Goal: Task Accomplishment & Management: Manage account settings

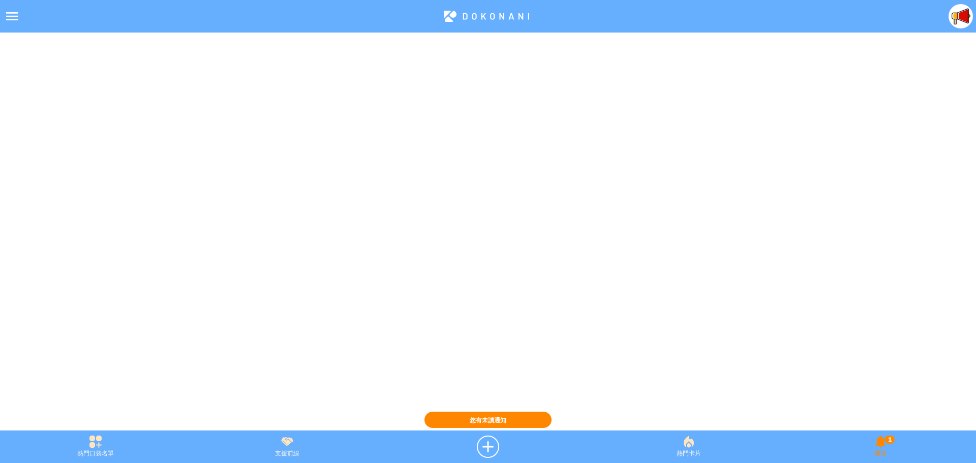
click at [885, 452] on div "1 通知" at bounding box center [880, 447] width 191 height 22
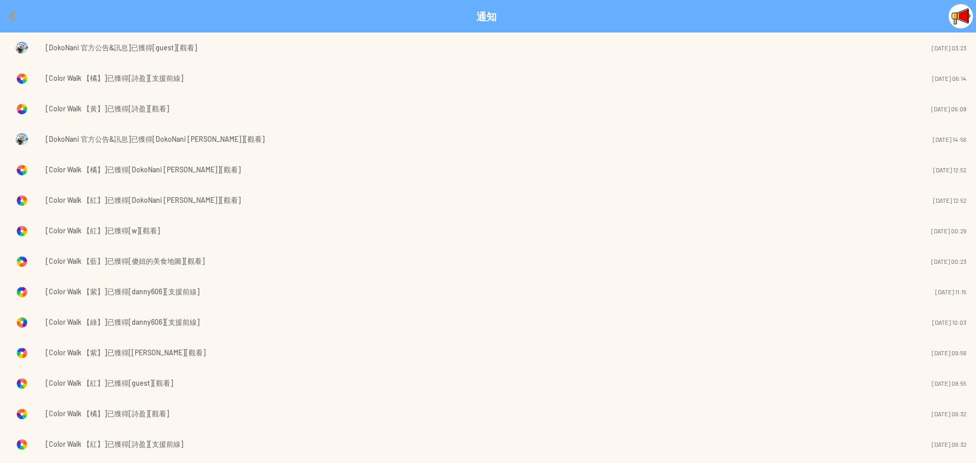
click at [9, 15] on div at bounding box center [12, 16] width 24 height 24
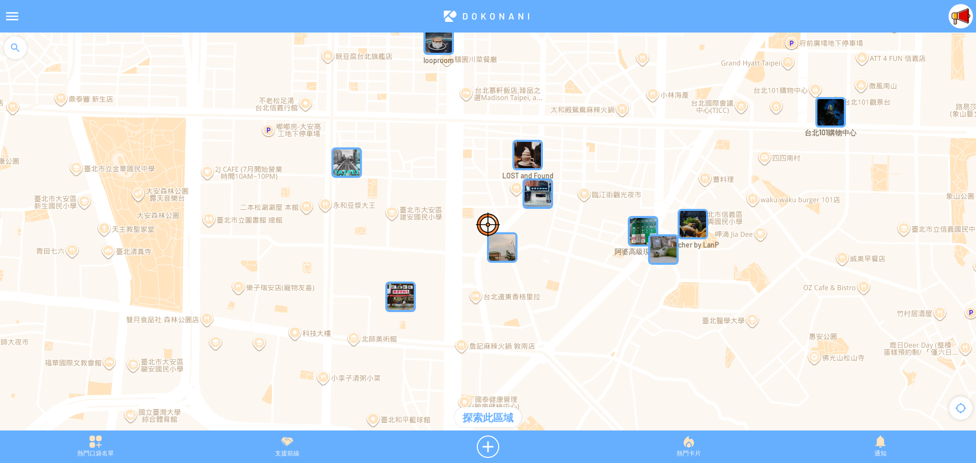
click at [11, 15] on div at bounding box center [12, 16] width 24 height 24
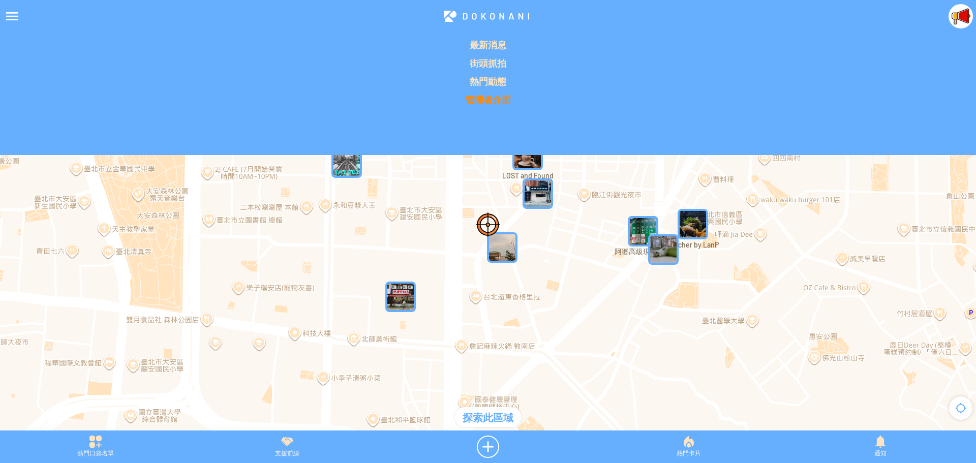
click at [477, 98] on p "管理者介面" at bounding box center [488, 100] width 964 height 12
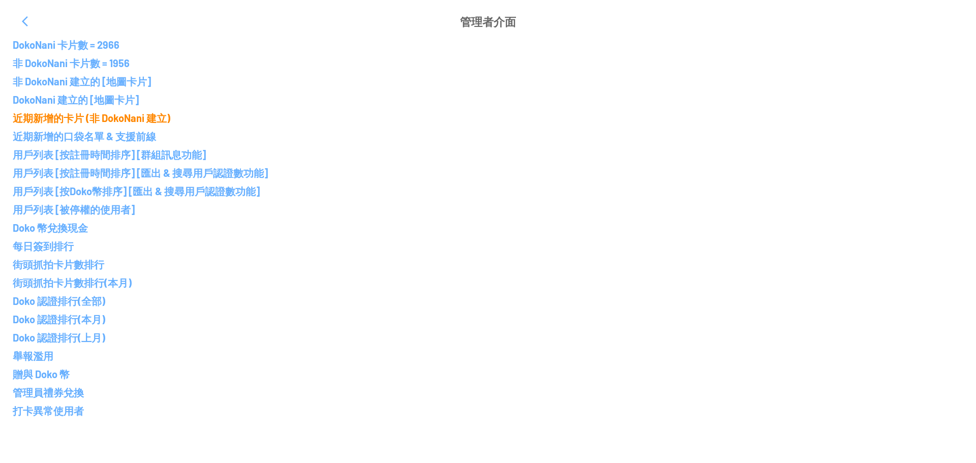
click at [81, 118] on p "近期新增的卡片 (非 DokoNani 建立)" at bounding box center [488, 118] width 950 height 12
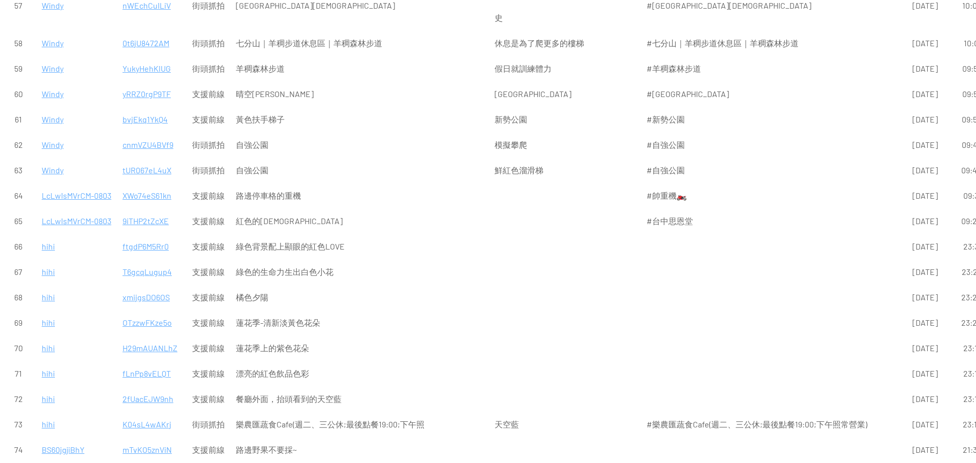
scroll to position [2439, 0]
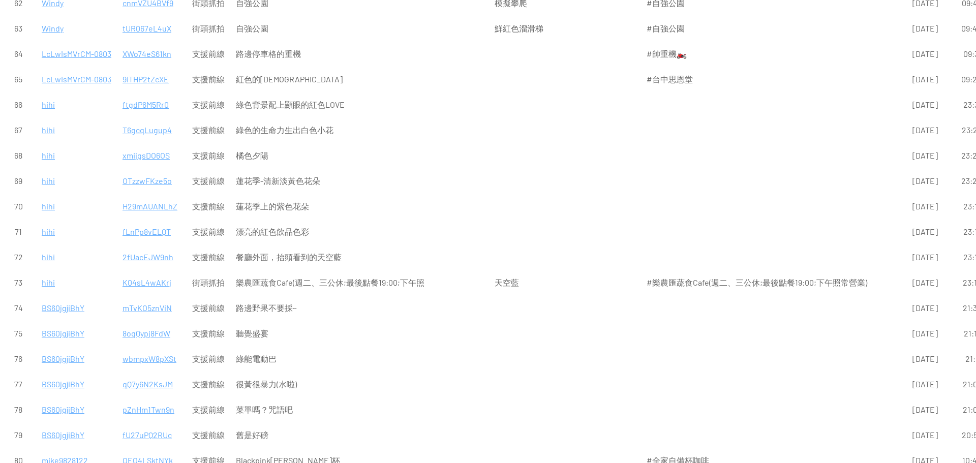
click at [138, 270] on p "K04sL4wAKrj" at bounding box center [151, 282] width 58 height 24
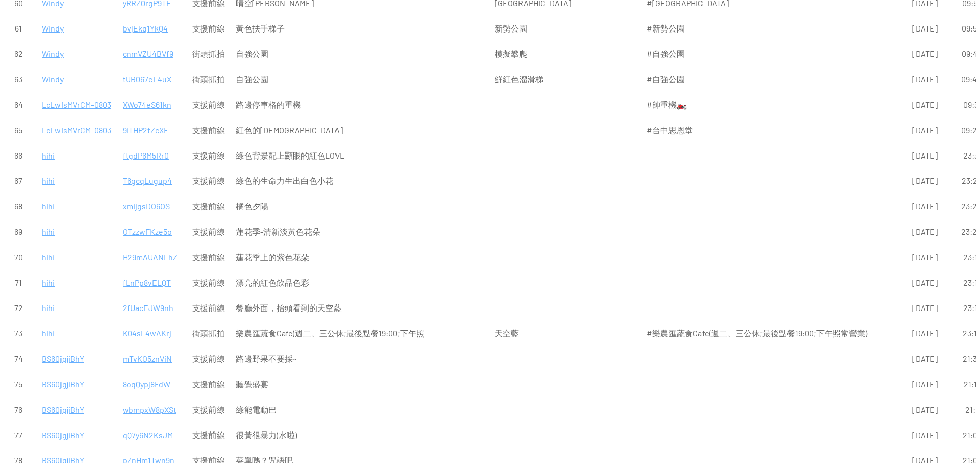
click at [148, 270] on p "fLnPp8vELQT" at bounding box center [151, 282] width 58 height 24
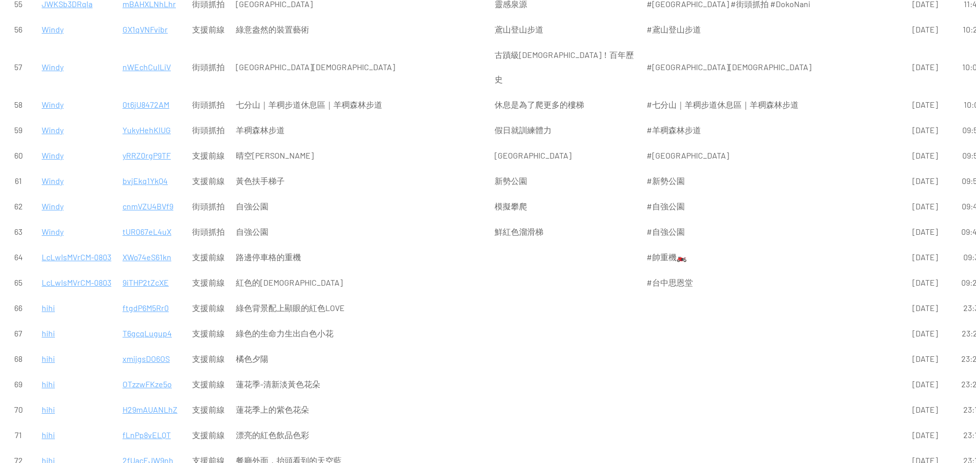
scroll to position [2185, 0]
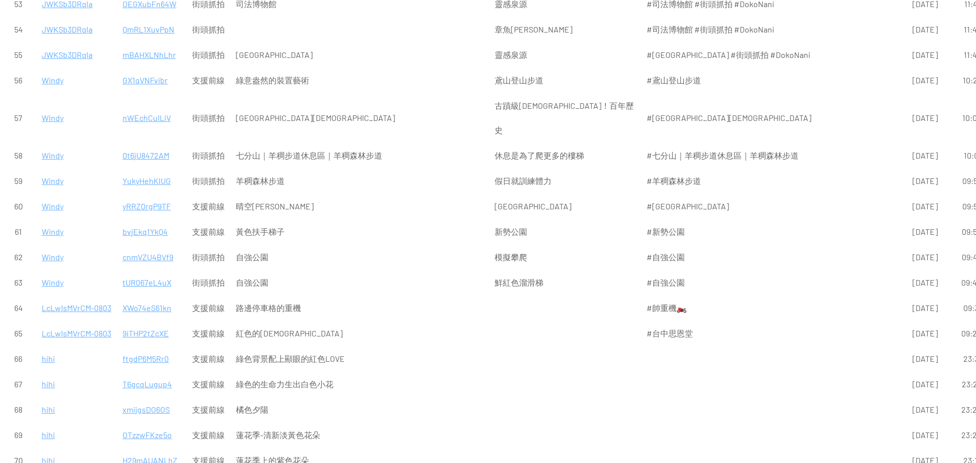
click at [139, 270] on p "tUR067eL4uX" at bounding box center [151, 282] width 58 height 24
click at [149, 245] on p "cnmVZU4BVf9" at bounding box center [151, 257] width 58 height 24
click at [143, 220] on p "bvjEkq1YkQ4" at bounding box center [151, 232] width 58 height 24
click at [146, 194] on p "yRRZ0rgP9TF" at bounding box center [151, 206] width 58 height 24
click at [148, 169] on p "YukyHehKlUG" at bounding box center [151, 181] width 58 height 24
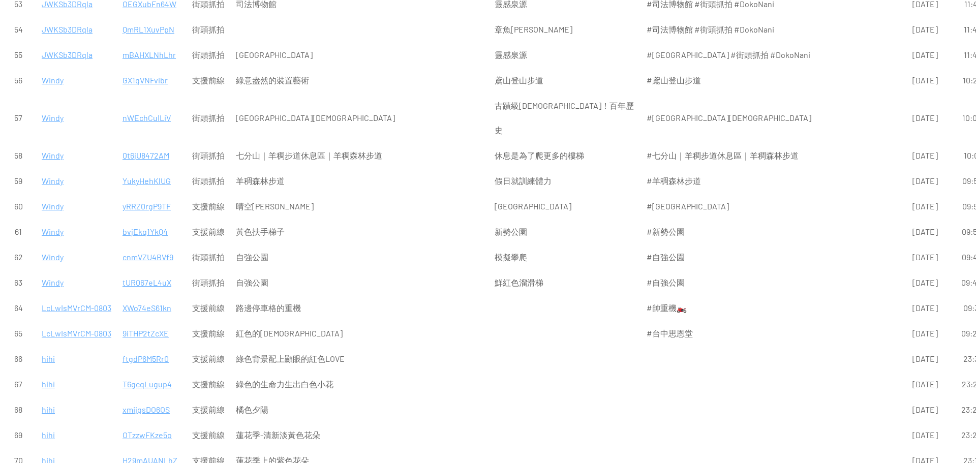
scroll to position [2134, 0]
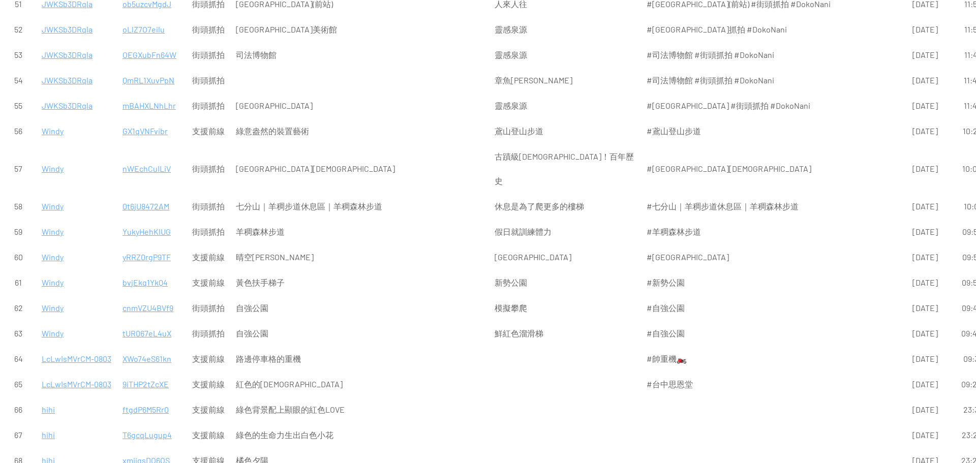
click at [146, 194] on p "0t6jU8472AM" at bounding box center [151, 206] width 58 height 24
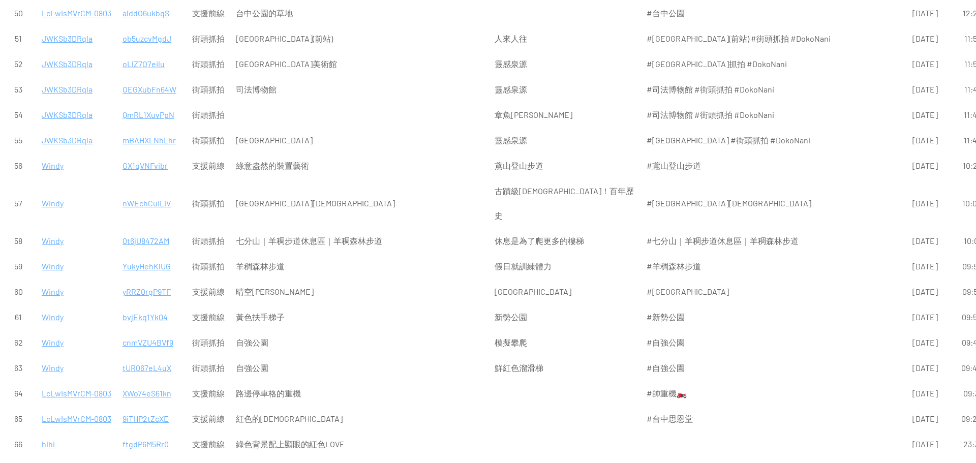
scroll to position [2084, 0]
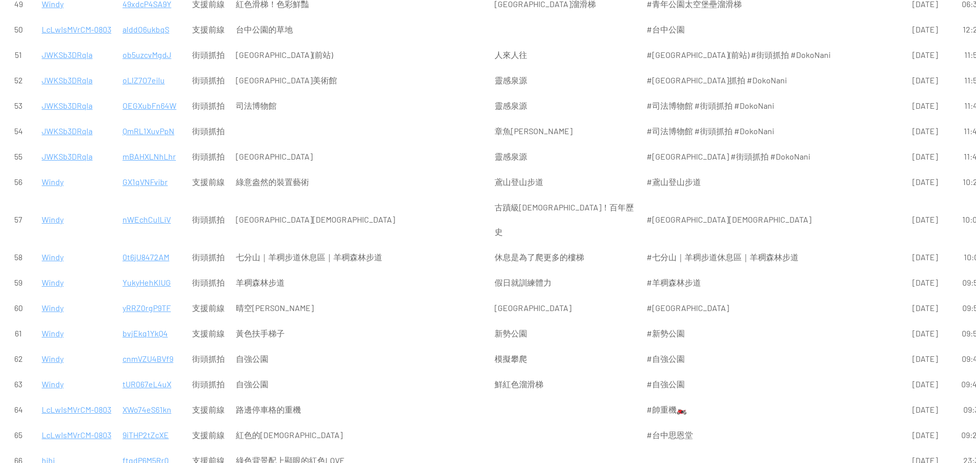
click at [143, 207] on p "nWEchCuILiV" at bounding box center [151, 219] width 58 height 24
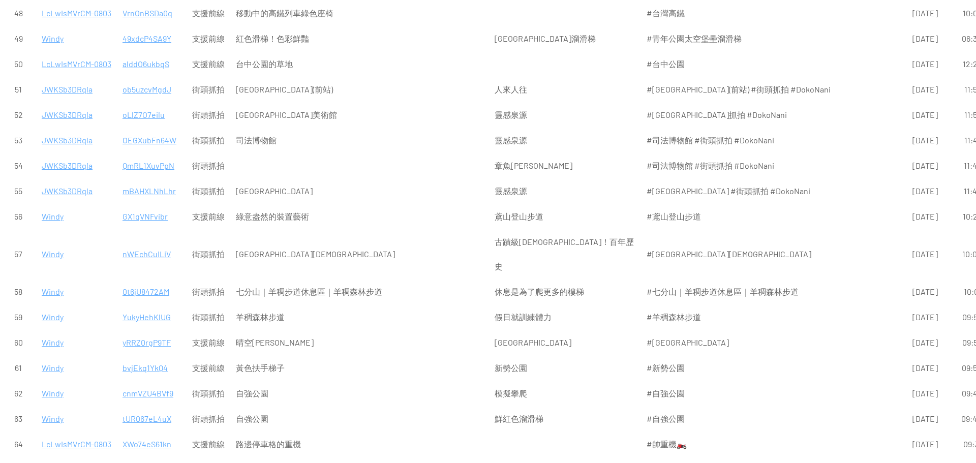
scroll to position [2033, 0]
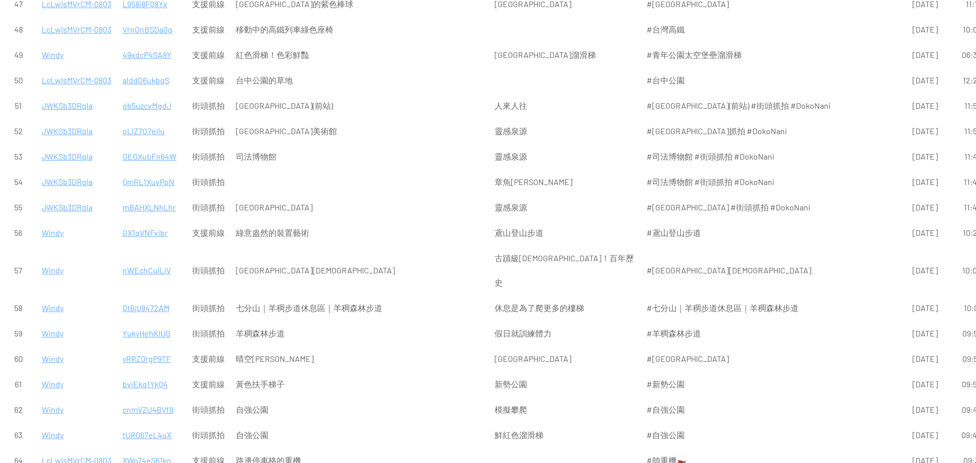
click at [140, 221] on p "GX1qVNFvibr" at bounding box center [151, 233] width 58 height 24
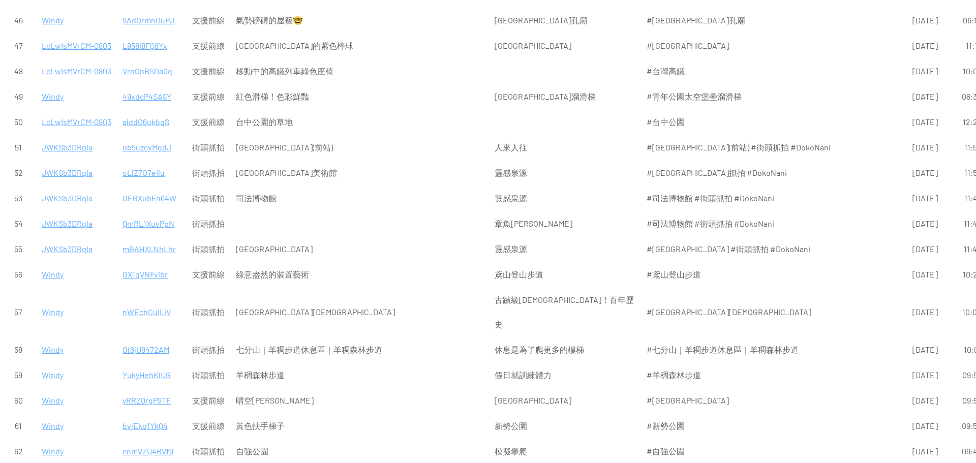
scroll to position [1982, 0]
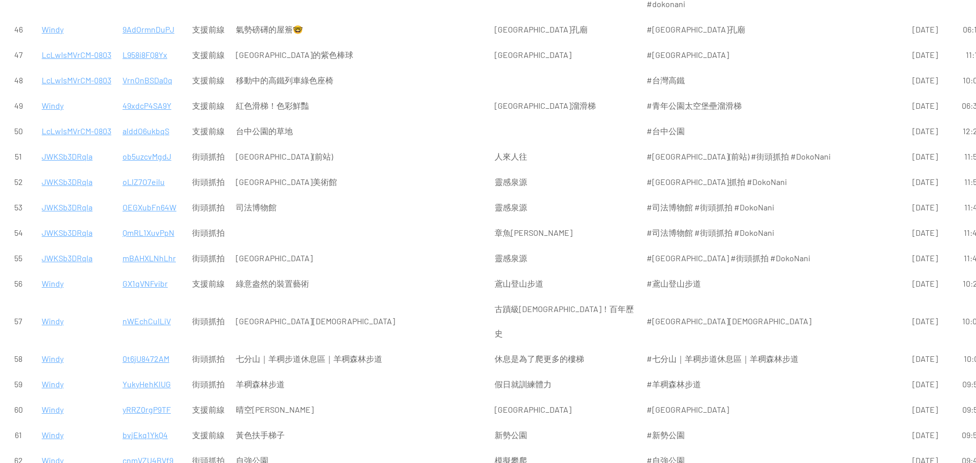
click at [151, 246] on p "mBAHXLNhLhr" at bounding box center [151, 258] width 58 height 24
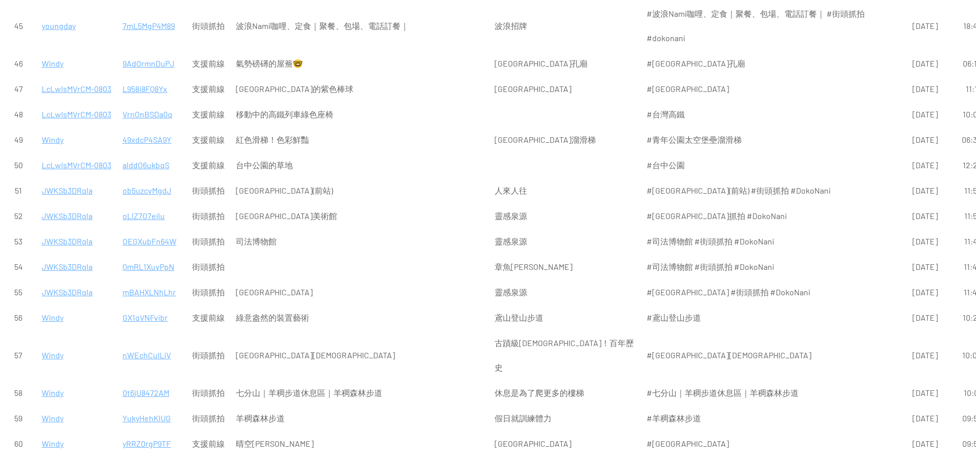
scroll to position [1931, 0]
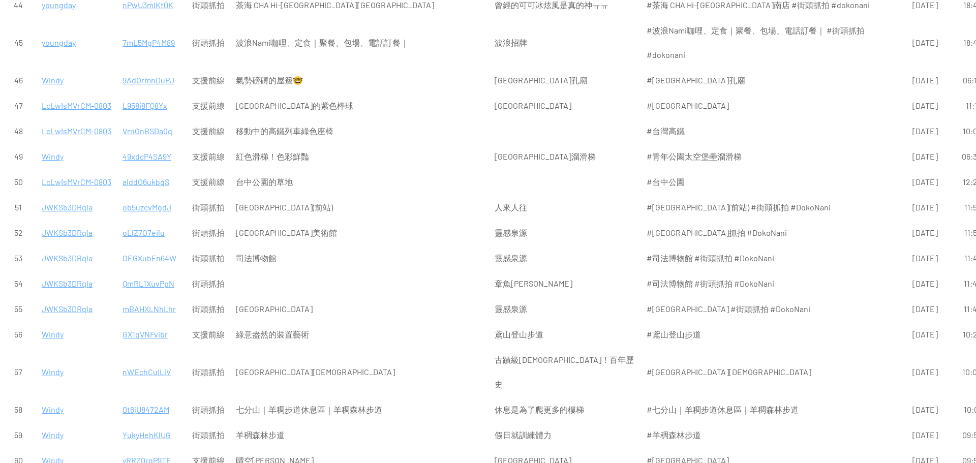
click at [145, 271] on p "QmRL1XuvPpN" at bounding box center [151, 283] width 58 height 24
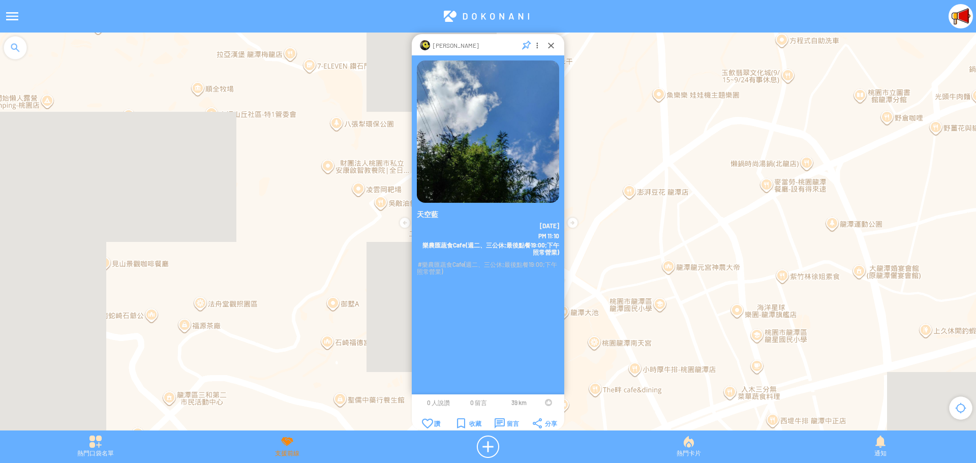
click at [279, 448] on div "支援前線" at bounding box center [286, 447] width 191 height 22
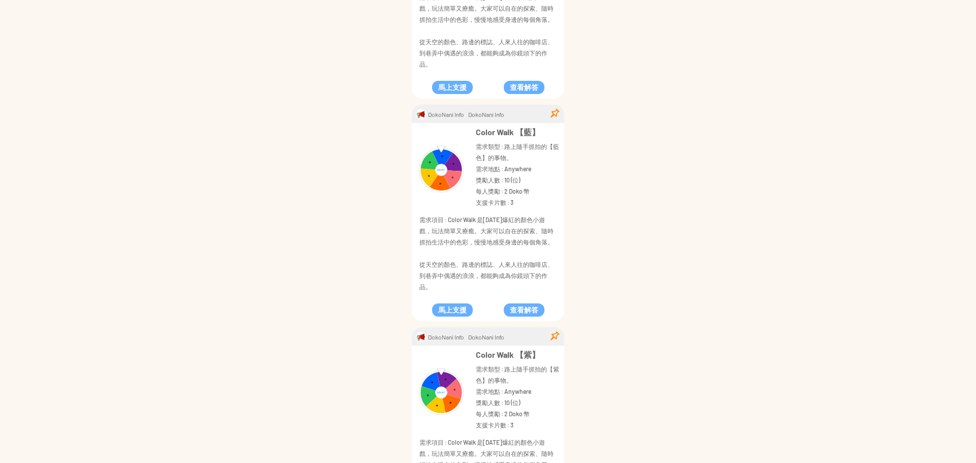
scroll to position [864, 0]
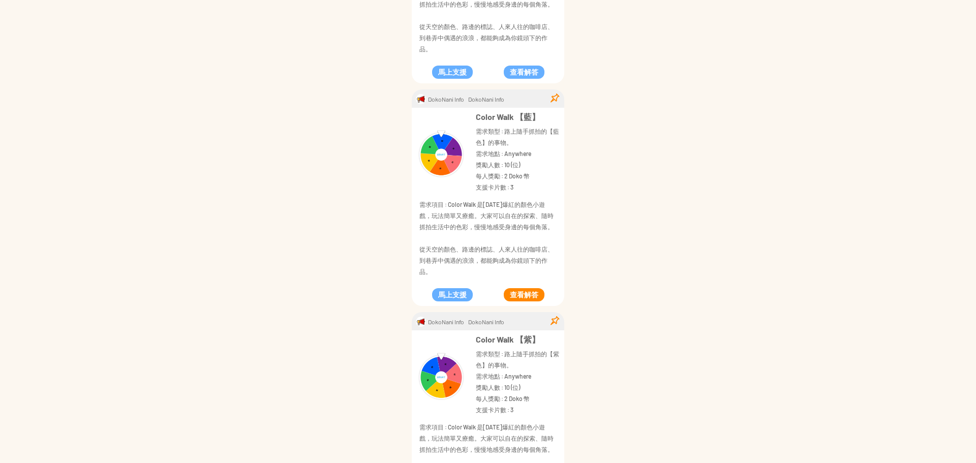
click at [526, 294] on button "查看解答" at bounding box center [524, 294] width 41 height 13
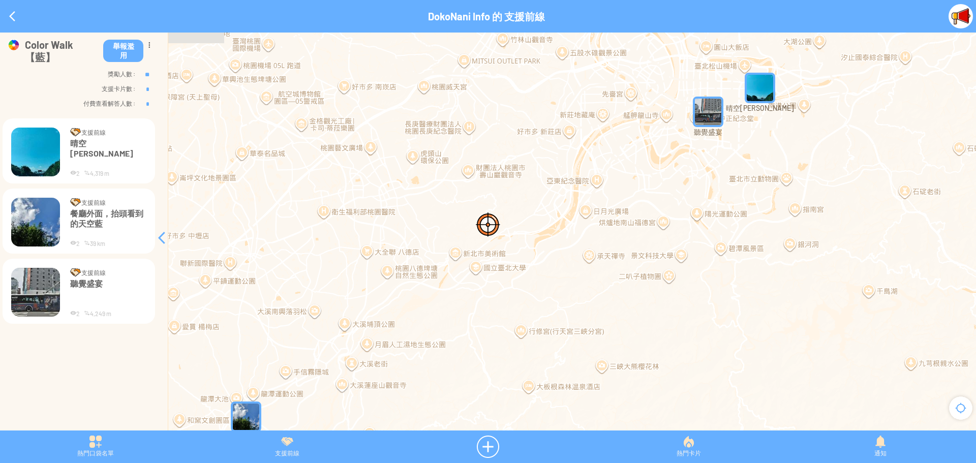
click at [30, 205] on img at bounding box center [35, 222] width 49 height 49
click at [238, 415] on img "餐廳外面，抬頭看到的天空藍" at bounding box center [246, 416] width 30 height 30
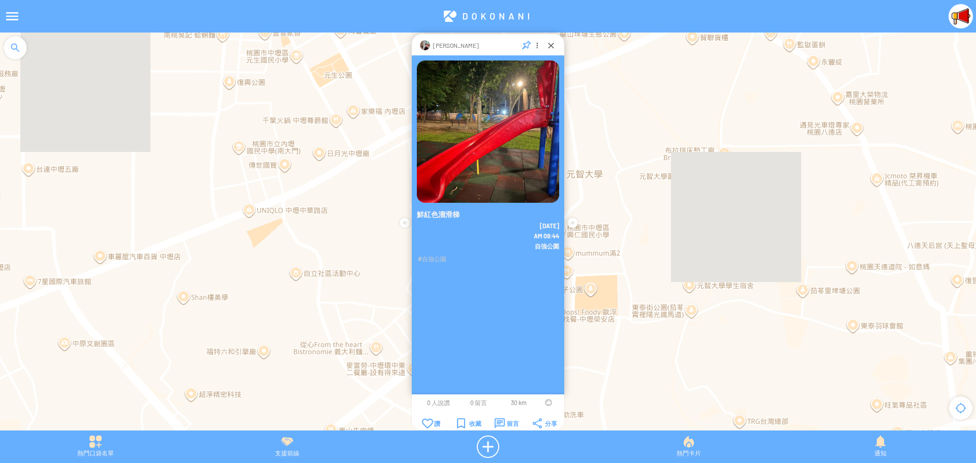
click at [439, 45] on p "[PERSON_NAME]" at bounding box center [456, 45] width 46 height 10
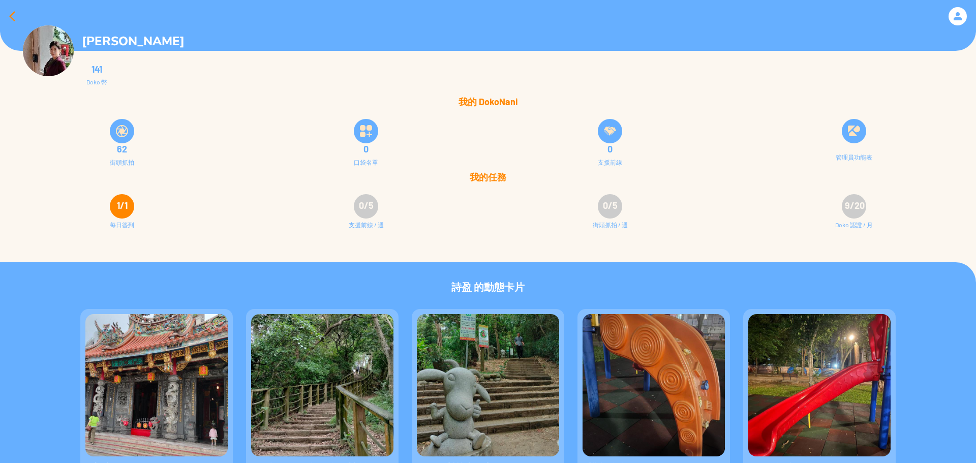
click at [11, 15] on div at bounding box center [12, 16] width 24 height 24
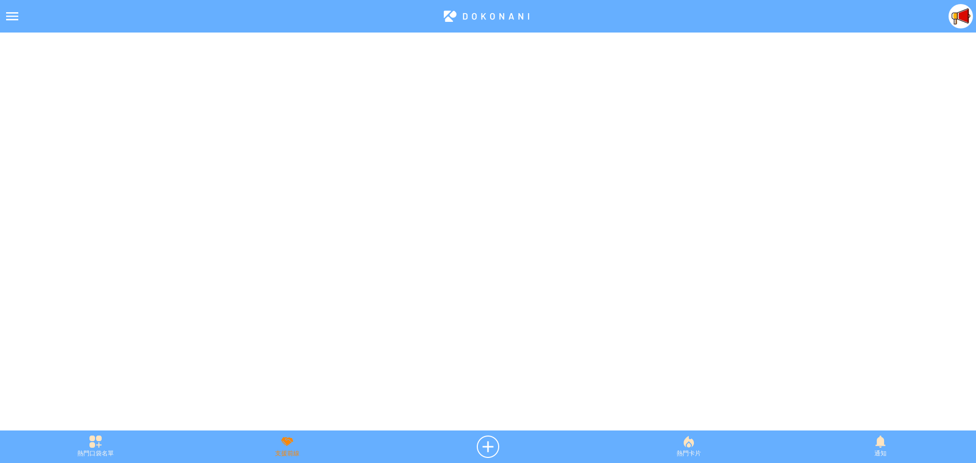
click at [286, 443] on div "支援前線" at bounding box center [286, 447] width 191 height 22
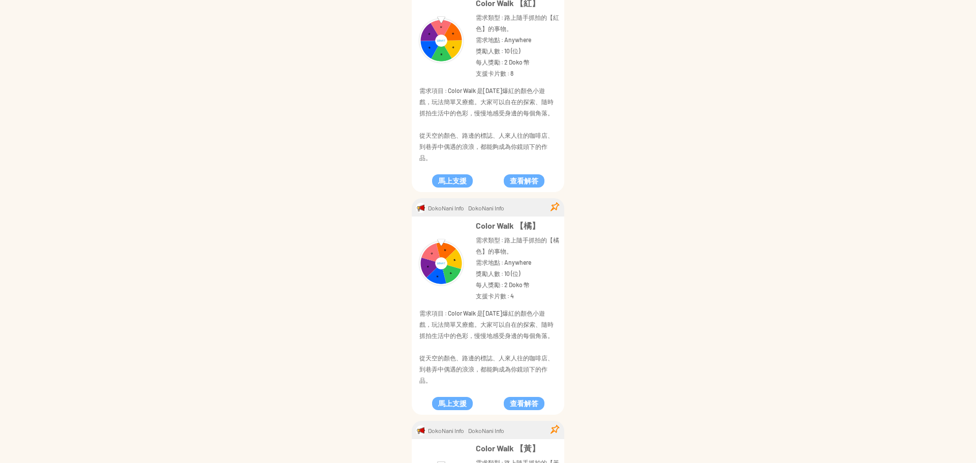
scroll to position [51, 0]
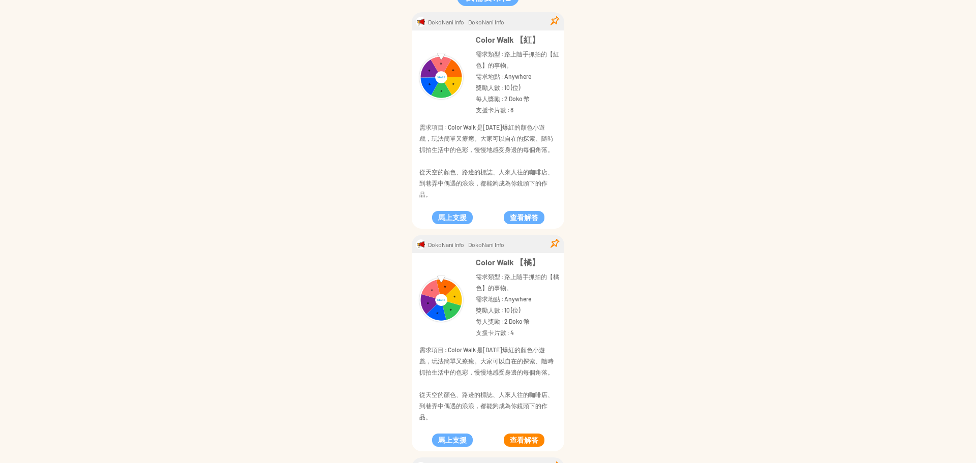
click at [518, 441] on button "查看解答" at bounding box center [524, 439] width 41 height 13
click at [522, 220] on button "查看解答" at bounding box center [524, 217] width 41 height 13
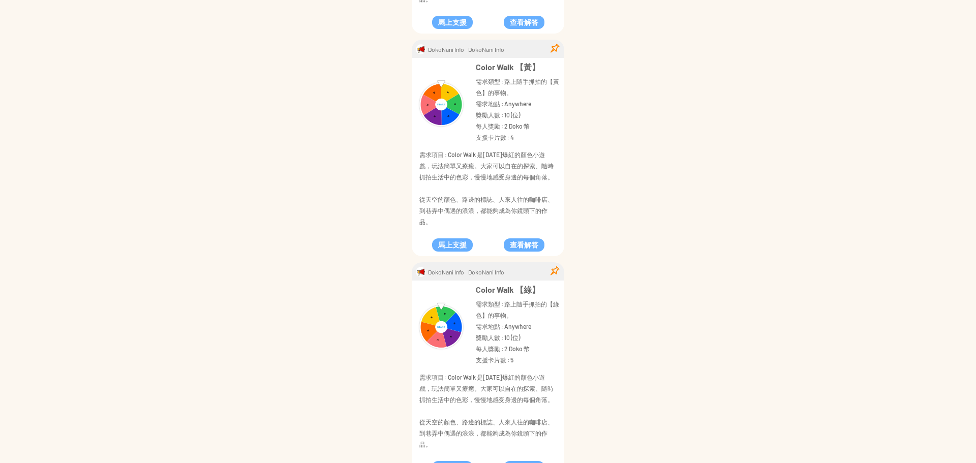
scroll to position [559, 0]
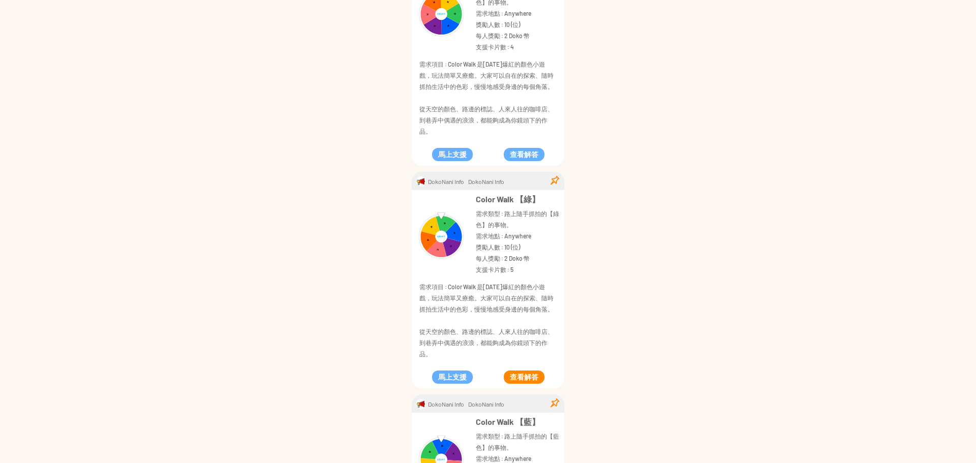
click at [531, 373] on button "查看解答" at bounding box center [524, 376] width 41 height 13
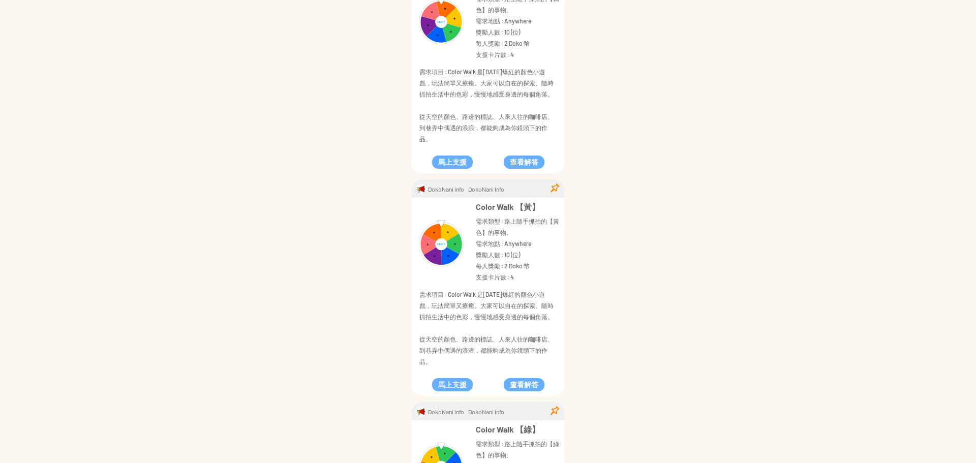
scroll to position [254, 0]
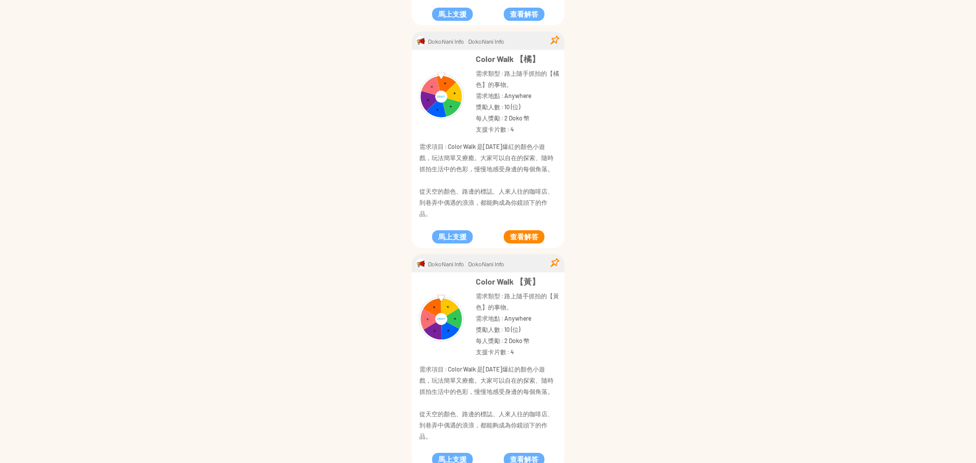
click at [536, 235] on button "查看解答" at bounding box center [524, 236] width 41 height 13
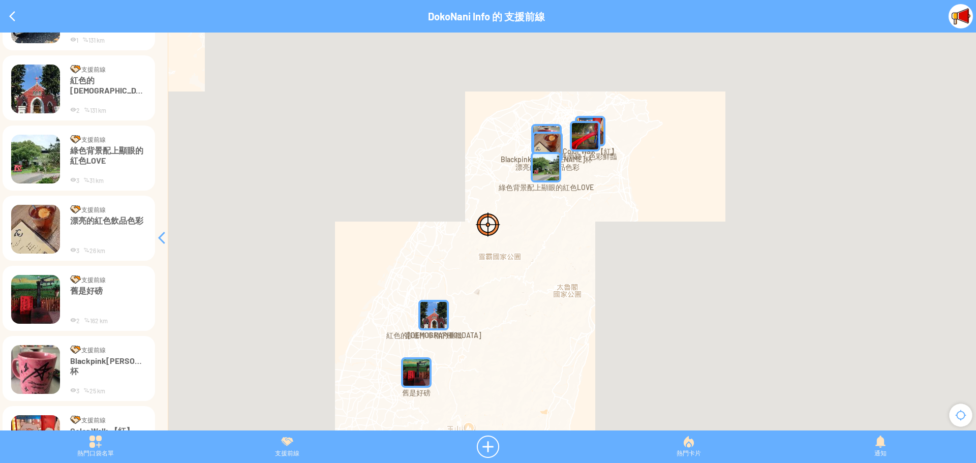
scroll to position [239, 0]
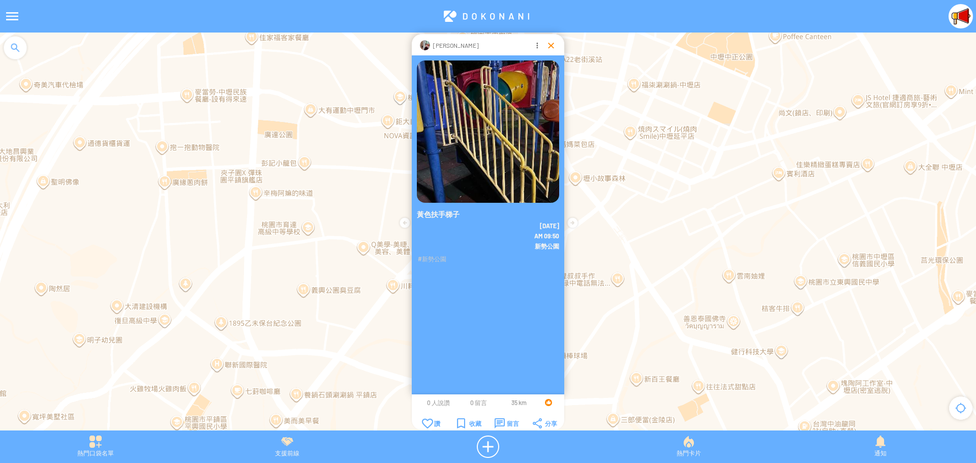
click at [548, 44] on div at bounding box center [551, 45] width 10 height 10
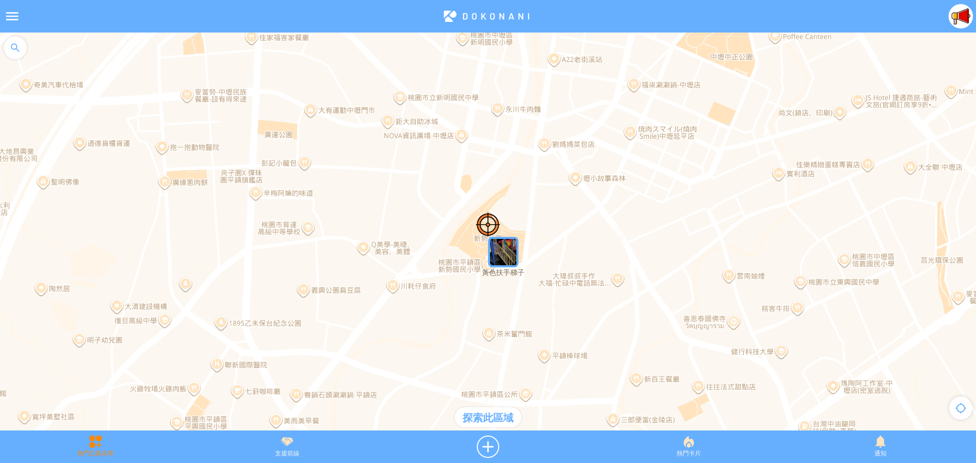
click at [100, 451] on div "熱門口袋名單" at bounding box center [95, 447] width 191 height 22
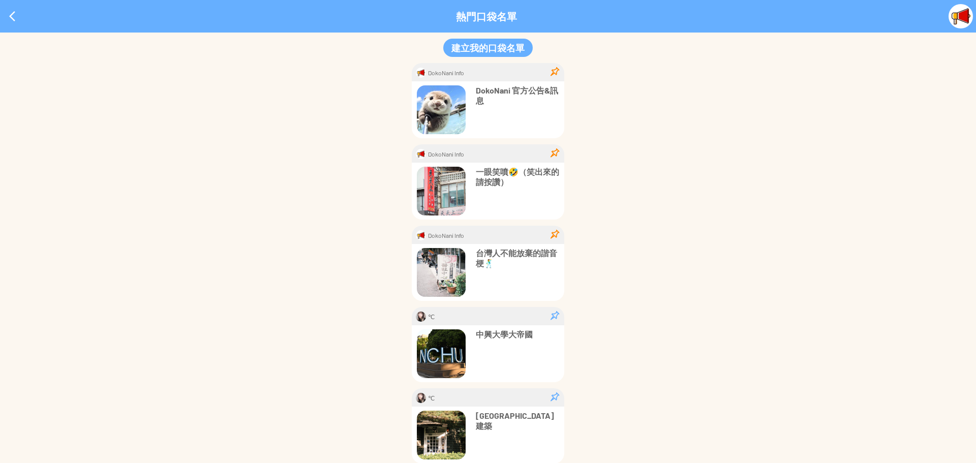
click at [489, 175] on p "一眼笑噴🤣（笑出來的請按讚）" at bounding box center [517, 177] width 83 height 20
click at [553, 315] on div at bounding box center [555, 316] width 10 height 10
click at [551, 71] on div at bounding box center [555, 72] width 10 height 10
click at [551, 152] on div at bounding box center [555, 153] width 10 height 10
click at [553, 234] on div at bounding box center [555, 234] width 10 height 10
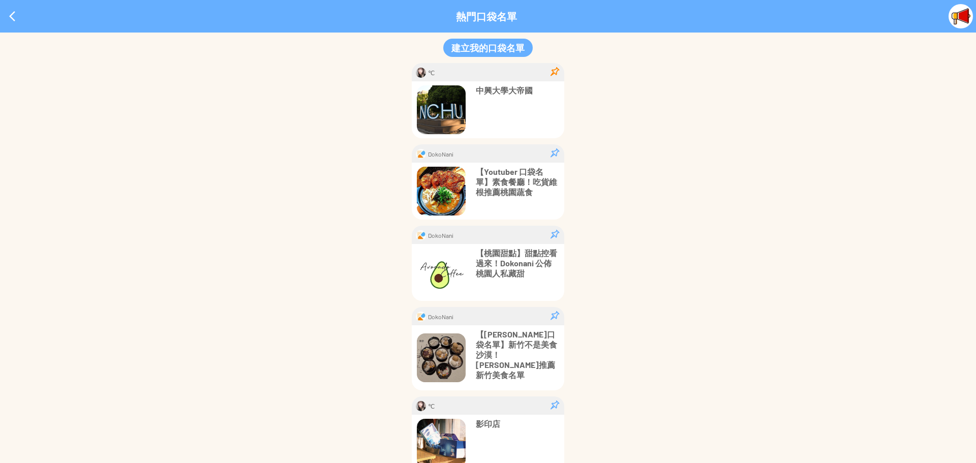
click at [957, 17] on img at bounding box center [960, 16] width 24 height 24
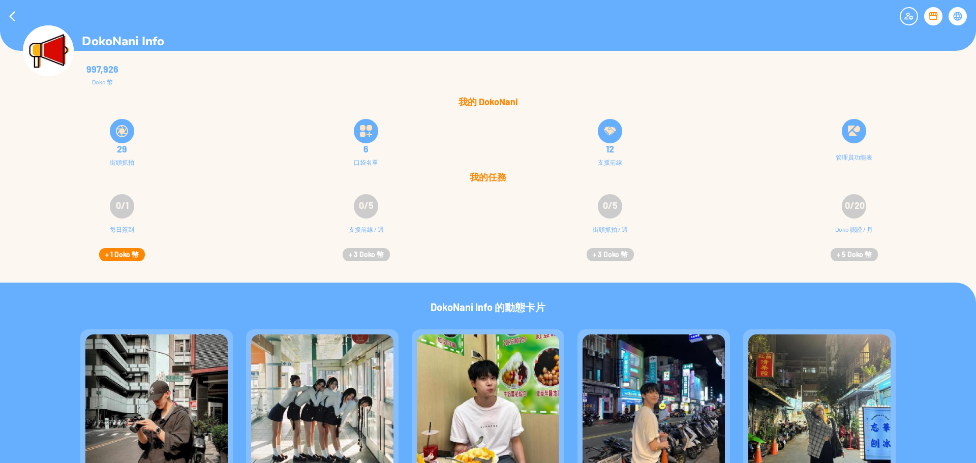
click at [127, 251] on button "+ 1 Doko 幣" at bounding box center [122, 254] width 46 height 13
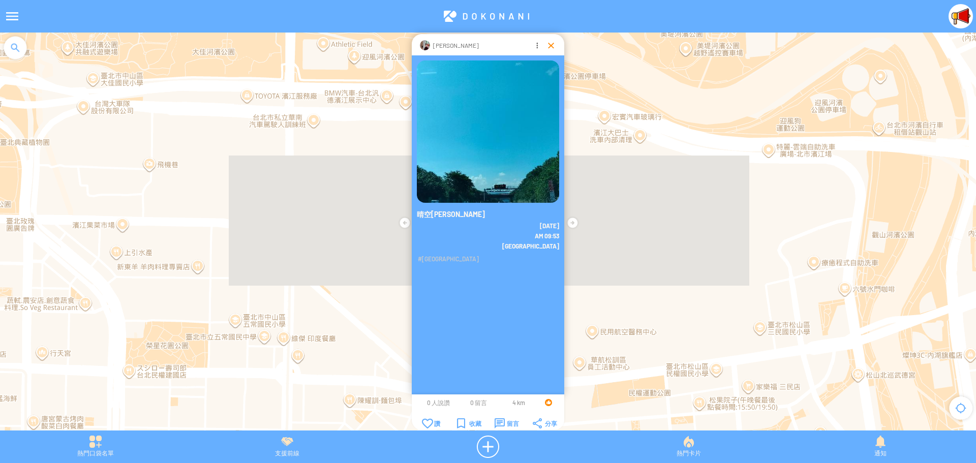
click at [546, 44] on div at bounding box center [551, 45] width 10 height 10
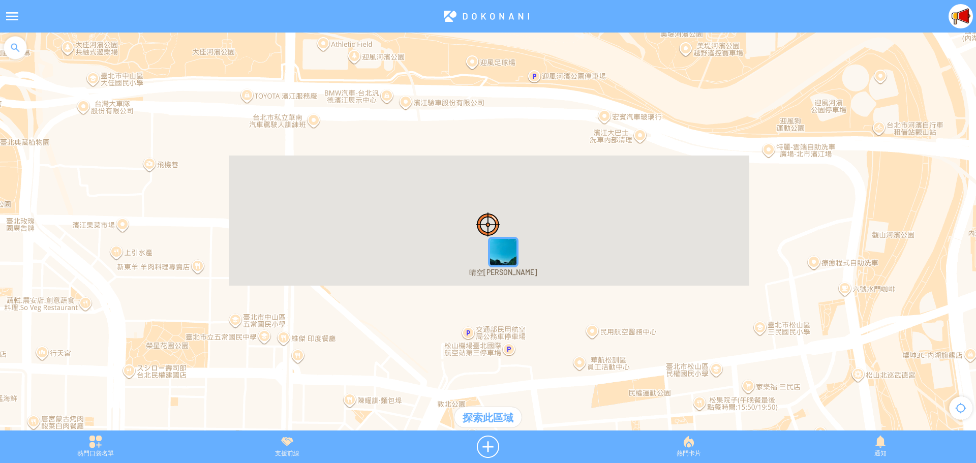
click at [510, 251] on img "晴空萬里無雲" at bounding box center [503, 252] width 30 height 30
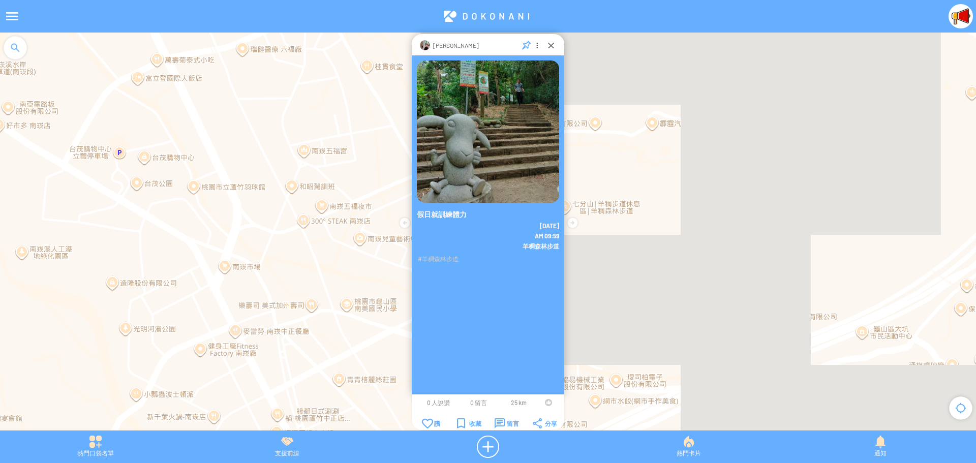
click at [545, 401] on div at bounding box center [548, 402] width 7 height 7
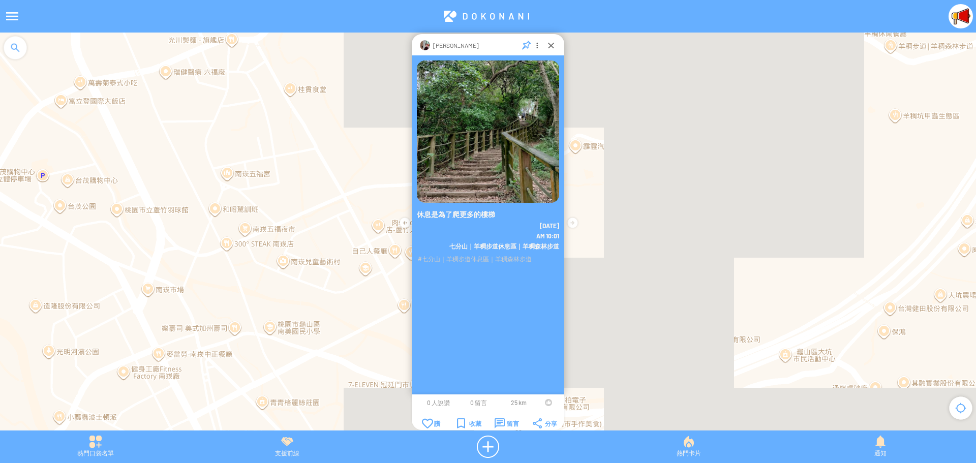
click at [546, 401] on div at bounding box center [548, 402] width 7 height 7
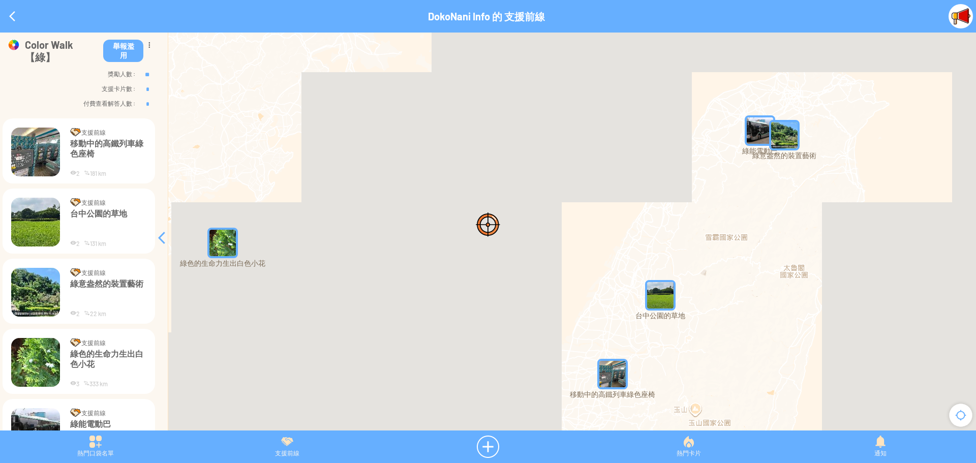
scroll to position [29, 0]
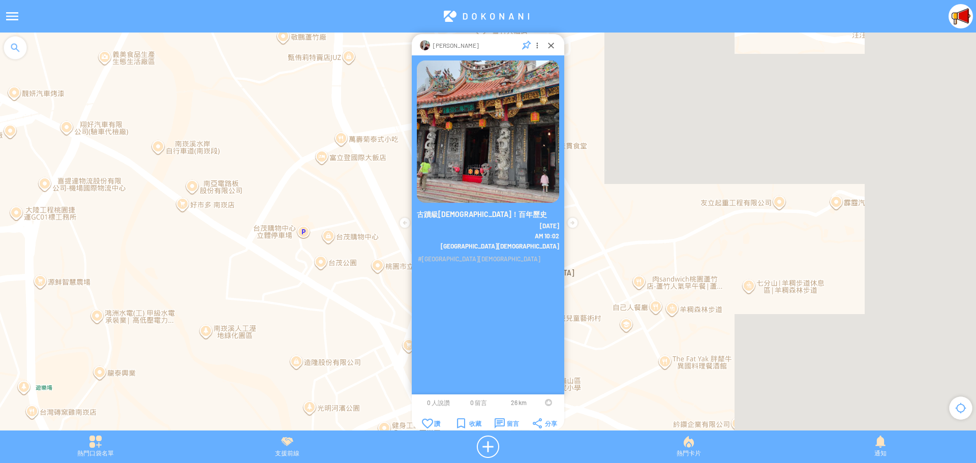
click at [544, 403] on td at bounding box center [548, 402] width 19 height 8
click at [547, 404] on div at bounding box center [548, 402] width 7 height 7
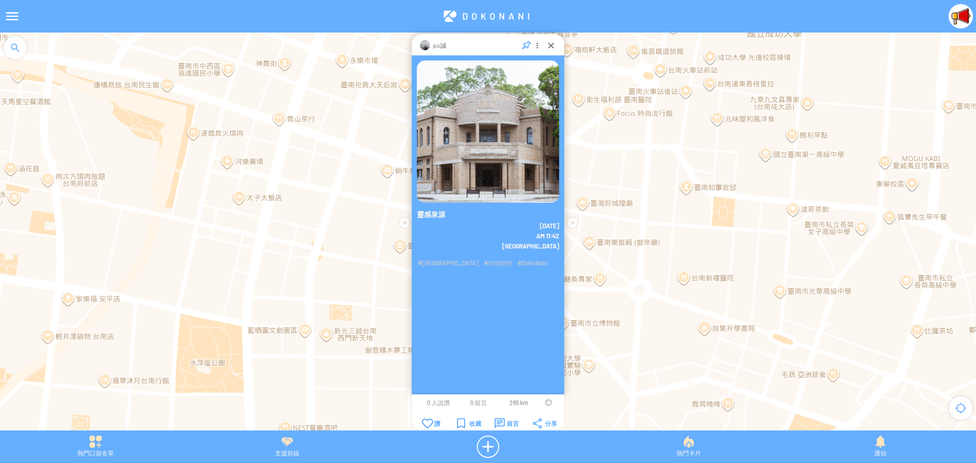
click at [544, 402] on td at bounding box center [548, 402] width 19 height 8
click at [546, 402] on div at bounding box center [548, 402] width 7 height 7
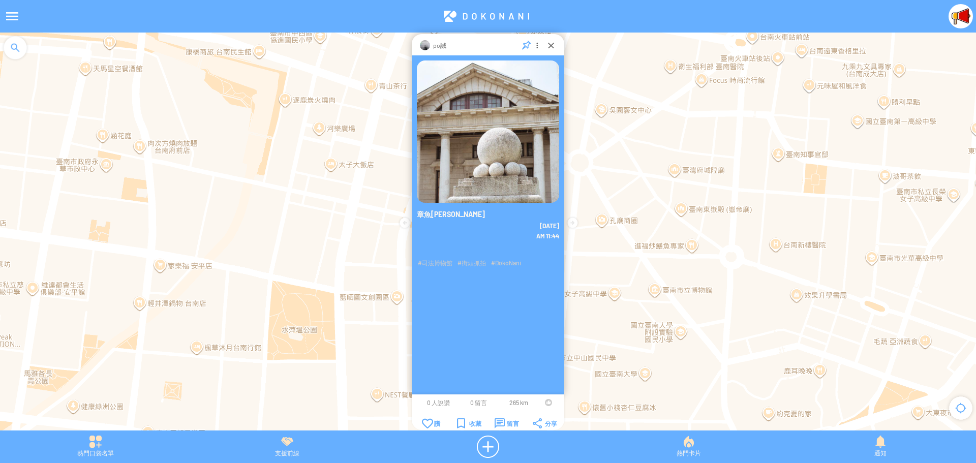
click at [547, 401] on div at bounding box center [548, 402] width 7 height 7
click at [461, 424] on div "收藏" at bounding box center [469, 423] width 24 height 10
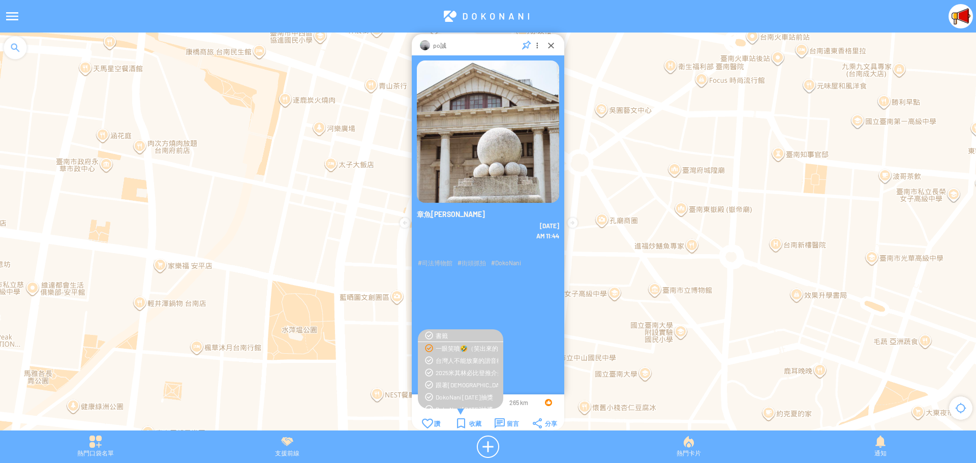
click at [453, 348] on div "一眼笑噴🤣（笑出來的請按讚）" at bounding box center [467, 348] width 63 height 8
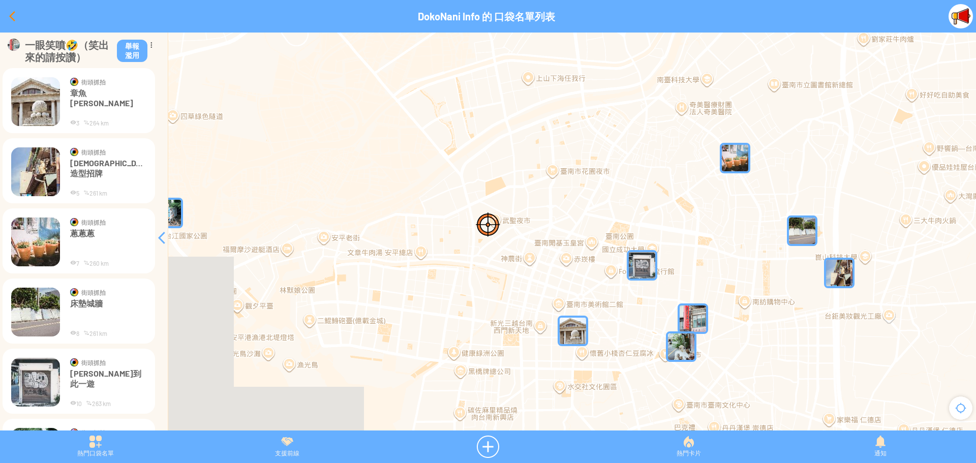
click at [9, 19] on div at bounding box center [12, 16] width 24 height 24
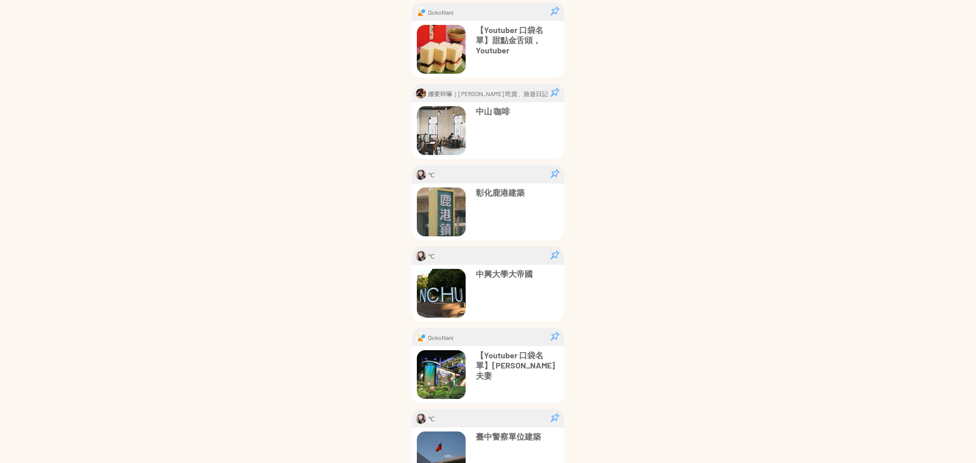
scroll to position [305, 0]
click at [491, 272] on p "中興大學大帝國" at bounding box center [517, 273] width 83 height 10
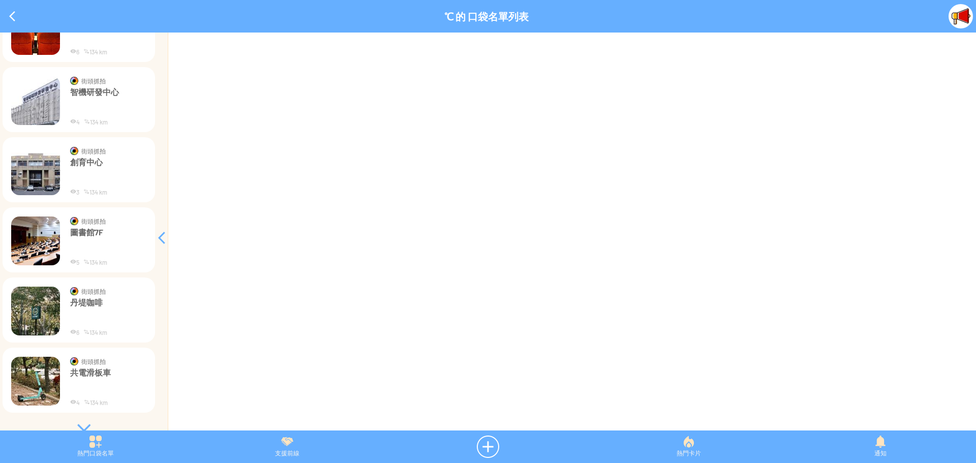
scroll to position [493, 0]
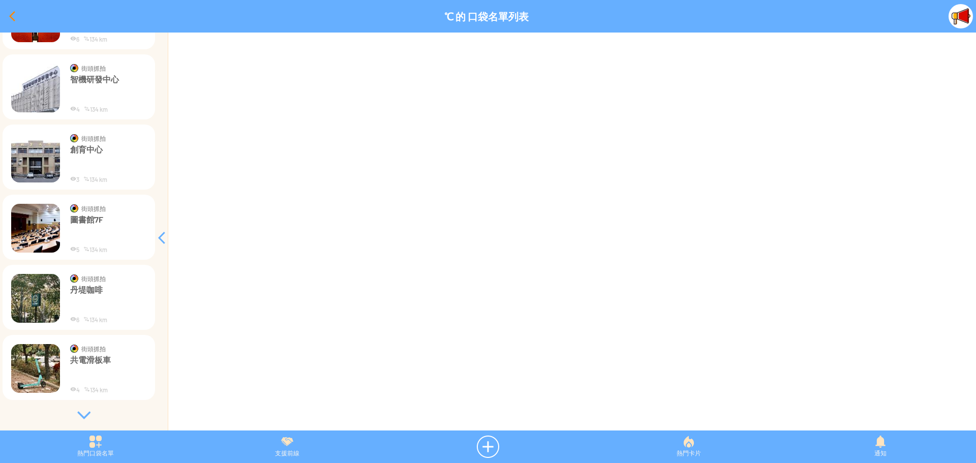
click at [7, 18] on div at bounding box center [12, 16] width 24 height 24
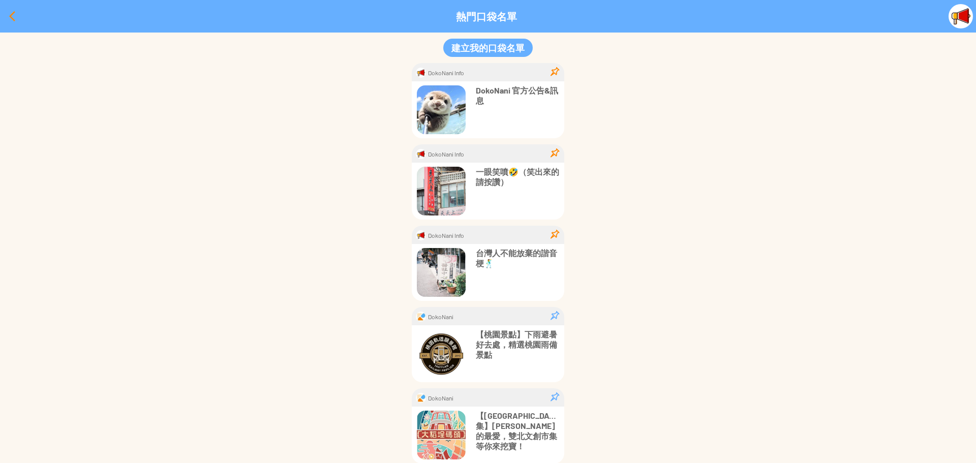
click at [14, 19] on div at bounding box center [12, 16] width 24 height 24
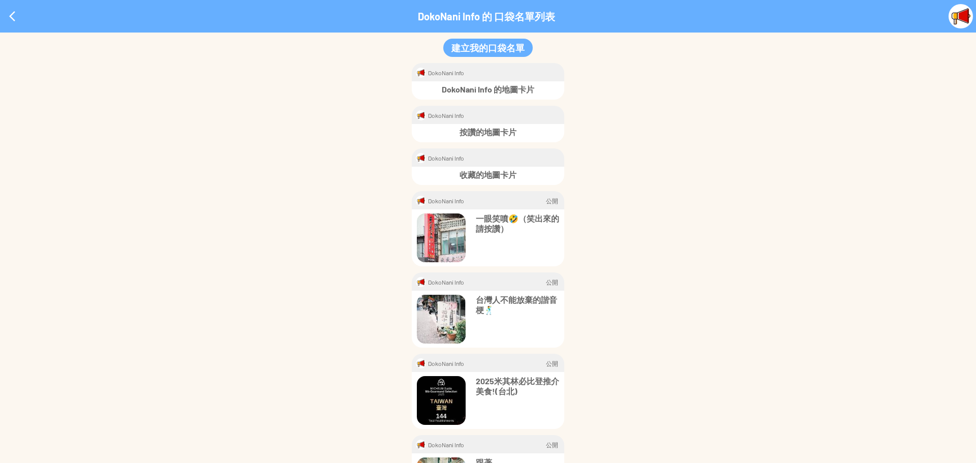
click at [518, 300] on p "台灣人不能放棄的諧音梗🕺" at bounding box center [517, 305] width 83 height 20
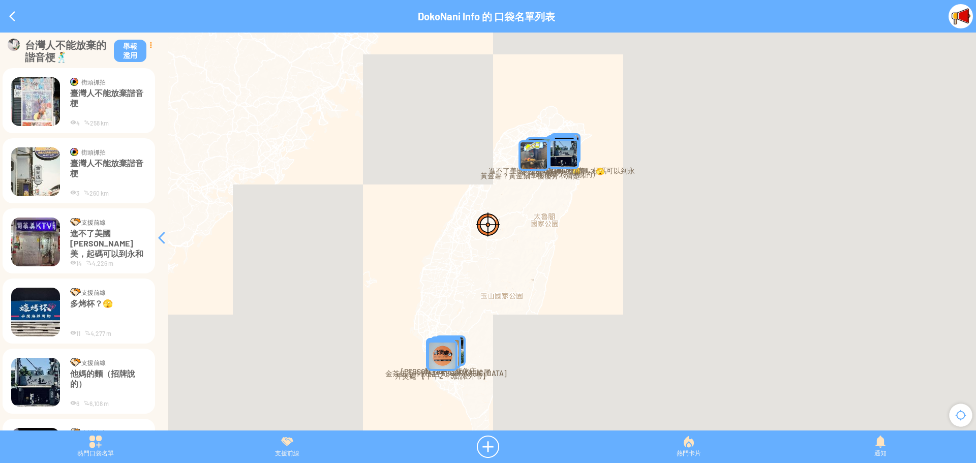
click at [149, 46] on div at bounding box center [150, 45] width 9 height 12
click at [149, 45] on div at bounding box center [150, 45] width 9 height 12
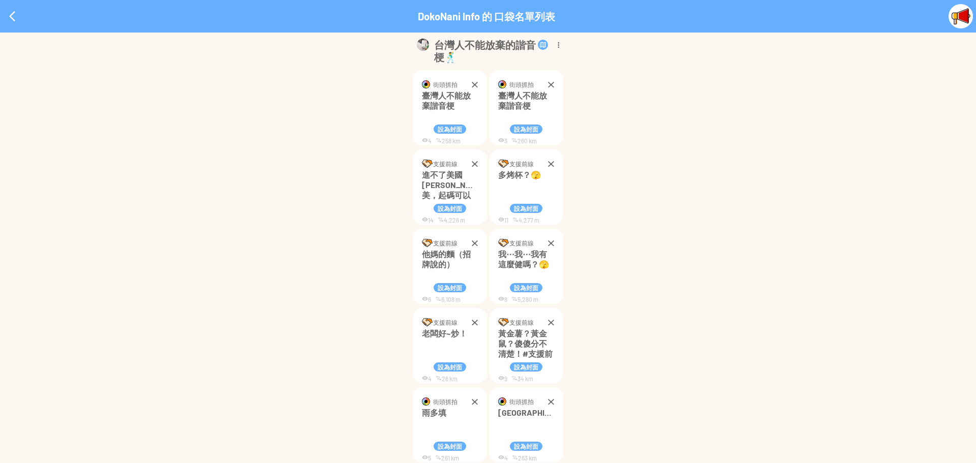
click at [527, 98] on p "臺灣人不能放棄諧音梗" at bounding box center [526, 105] width 56 height 30
click at [555, 45] on div at bounding box center [558, 45] width 11 height 12
click at [552, 63] on p "編輯" at bounding box center [547, 64] width 44 height 9
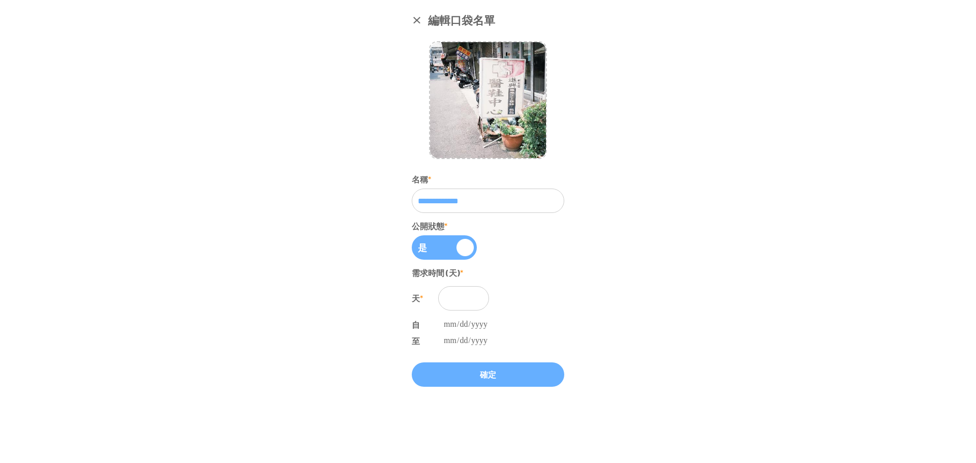
click at [504, 202] on input "**********" at bounding box center [488, 201] width 152 height 24
type input "**********"
click at [495, 378] on div "確定" at bounding box center [488, 374] width 152 height 24
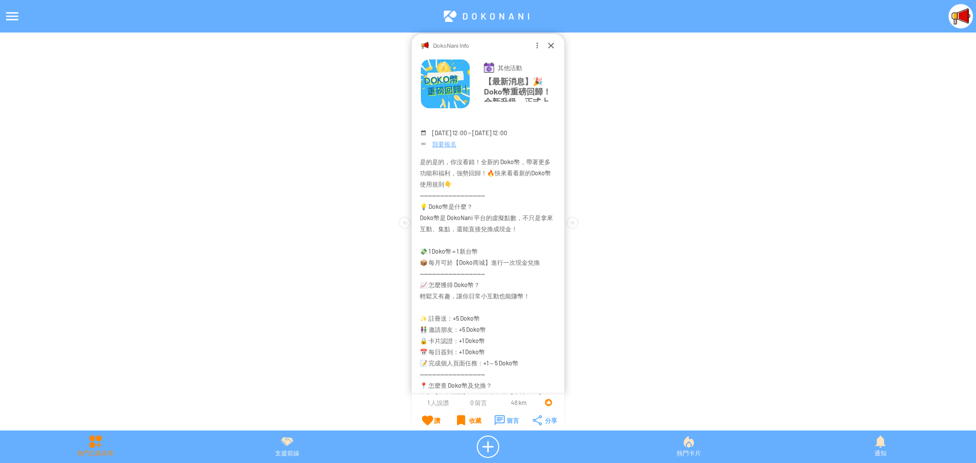
click at [101, 442] on div "熱門口袋名單" at bounding box center [95, 447] width 191 height 22
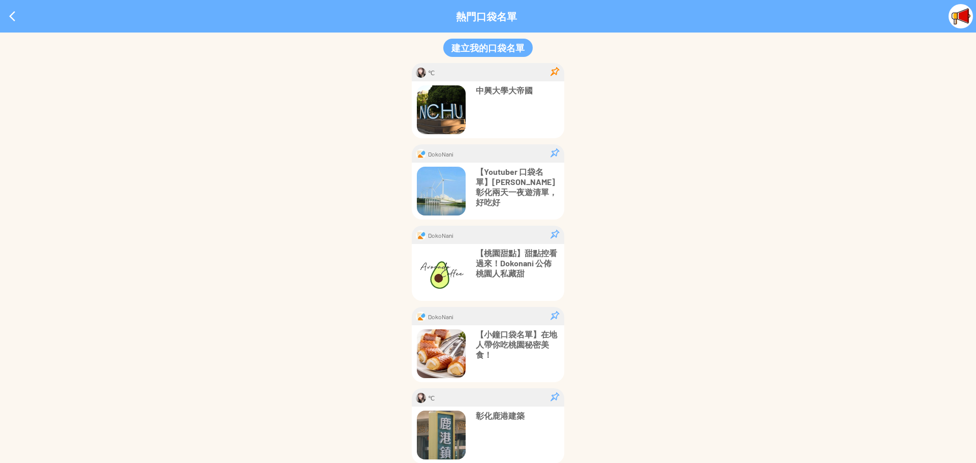
scroll to position [356, 0]
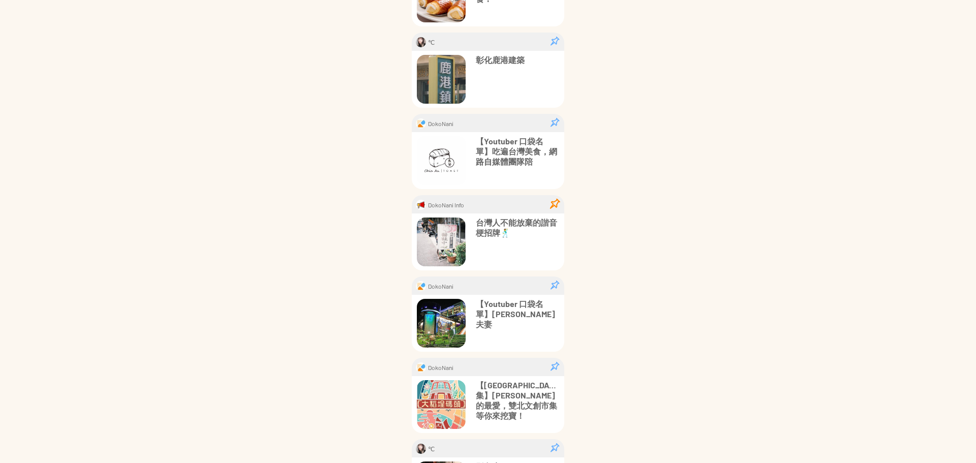
click at [551, 206] on div at bounding box center [555, 204] width 10 height 10
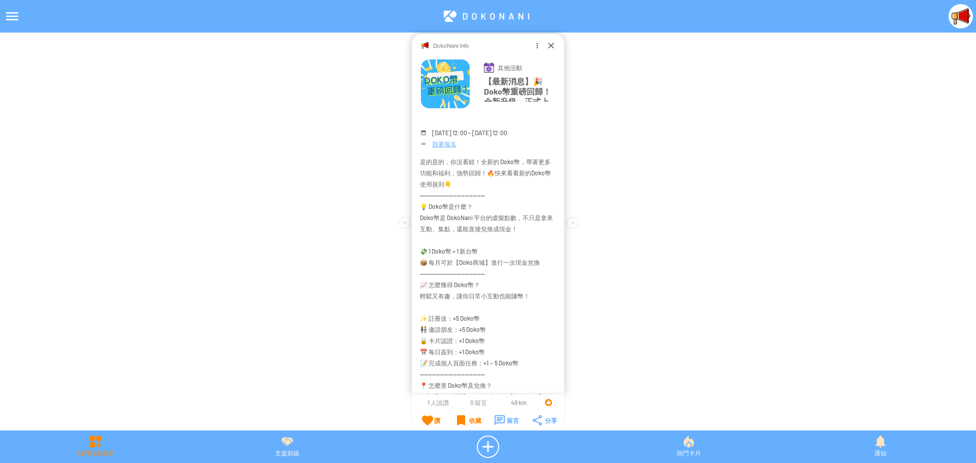
click at [82, 448] on div "熱門口袋名單" at bounding box center [95, 447] width 191 height 22
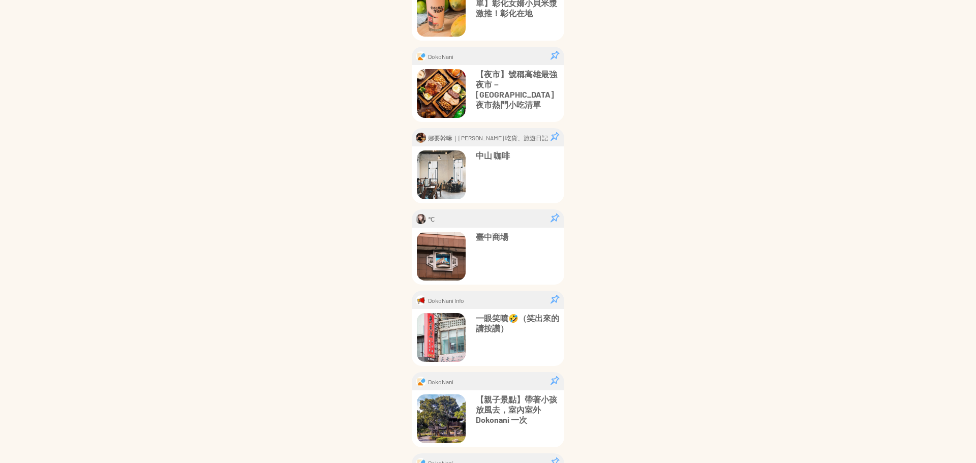
scroll to position [407, 0]
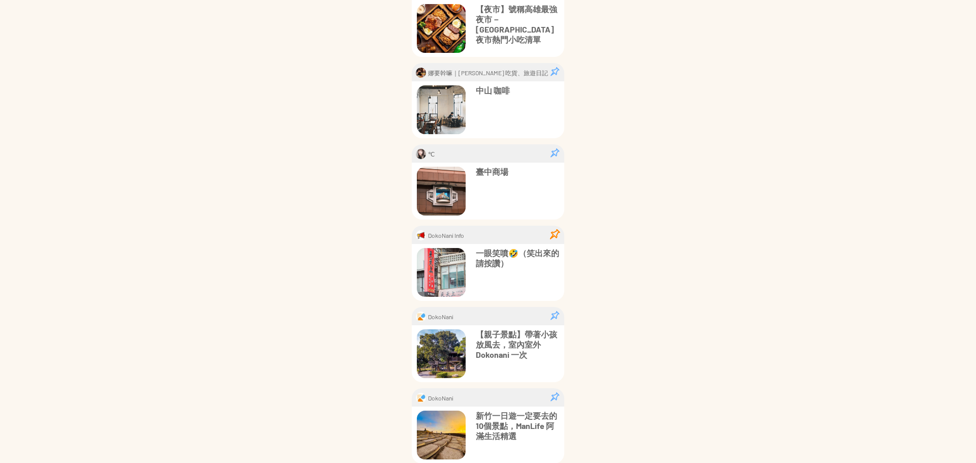
click at [553, 235] on div at bounding box center [555, 234] width 10 height 10
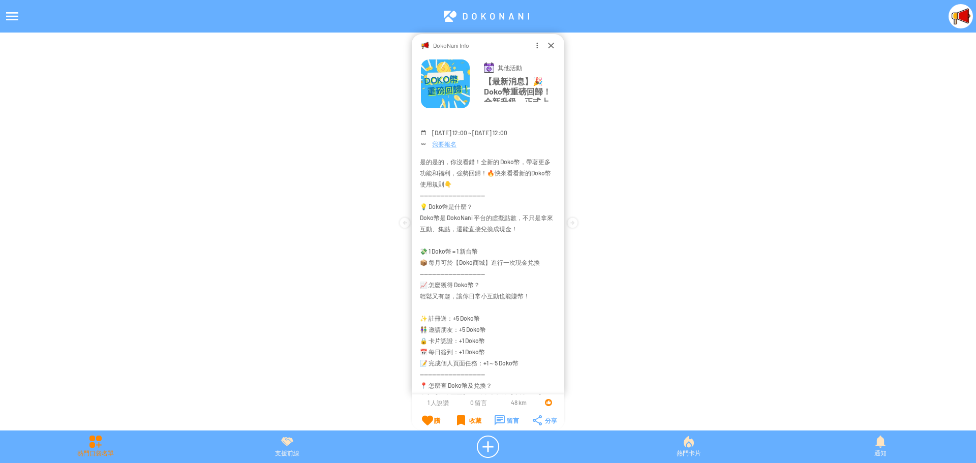
click at [90, 443] on div "熱門口袋名單" at bounding box center [95, 447] width 191 height 22
